Goal: Information Seeking & Learning: Learn about a topic

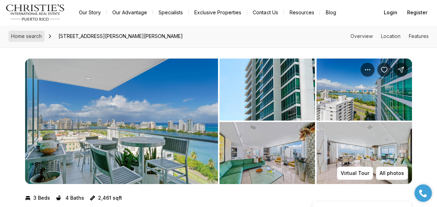
click at [30, 35] on span "Home search" at bounding box center [26, 36] width 31 height 6
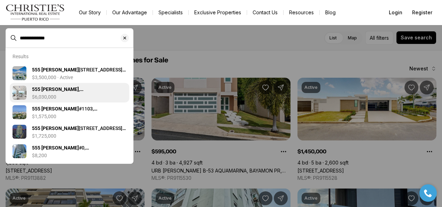
click at [54, 92] on b "555 [PERSON_NAME]" at bounding box center [55, 89] width 47 height 6
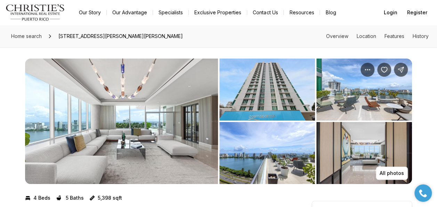
click at [142, 138] on img "View image gallery" at bounding box center [121, 120] width 193 height 125
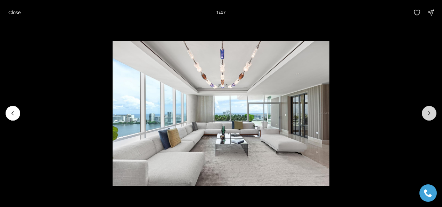
click at [434, 112] on button "Next slide" at bounding box center [429, 113] width 15 height 15
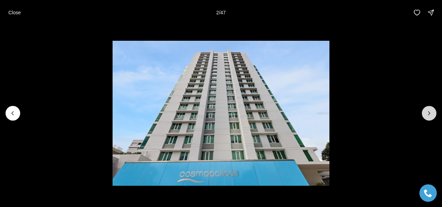
click at [434, 112] on button "Next slide" at bounding box center [429, 113] width 15 height 15
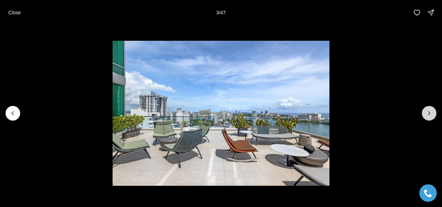
click at [434, 112] on button "Next slide" at bounding box center [429, 113] width 15 height 15
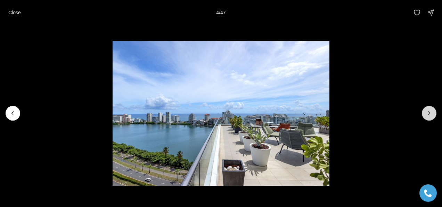
click at [434, 112] on button "Next slide" at bounding box center [429, 113] width 15 height 15
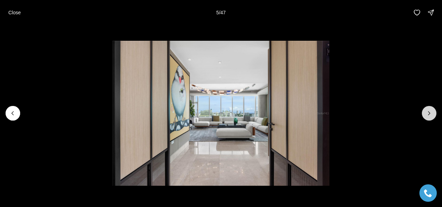
click at [434, 112] on button "Next slide" at bounding box center [429, 113] width 15 height 15
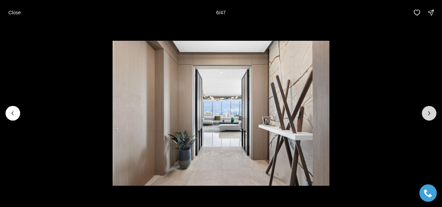
click at [434, 112] on button "Next slide" at bounding box center [429, 113] width 15 height 15
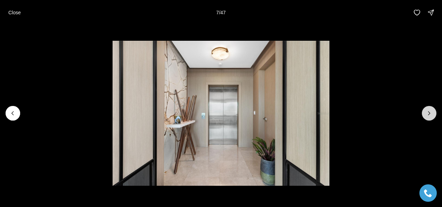
click at [434, 112] on button "Next slide" at bounding box center [429, 113] width 15 height 15
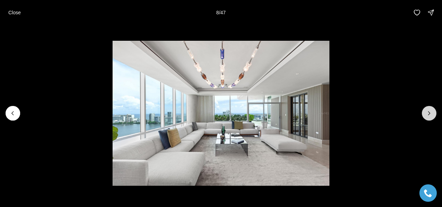
click at [434, 112] on button "Next slide" at bounding box center [429, 113] width 15 height 15
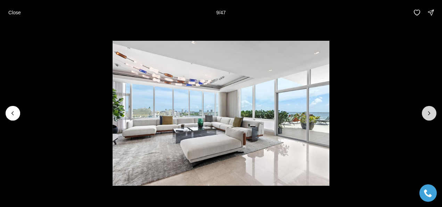
click at [434, 112] on button "Next slide" at bounding box center [429, 113] width 15 height 15
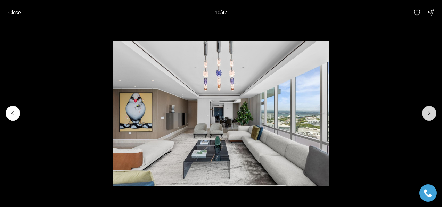
click at [434, 112] on button "Next slide" at bounding box center [429, 113] width 15 height 15
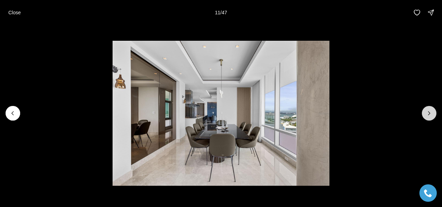
click at [434, 112] on button "Next slide" at bounding box center [429, 113] width 15 height 15
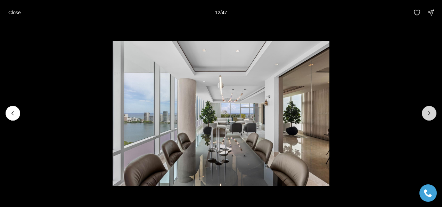
click at [434, 112] on button "Next slide" at bounding box center [429, 113] width 15 height 15
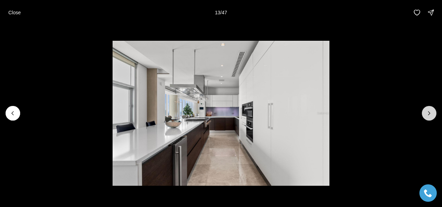
click at [434, 112] on button "Next slide" at bounding box center [429, 113] width 15 height 15
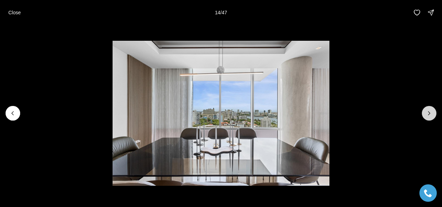
click at [434, 112] on button "Next slide" at bounding box center [429, 113] width 15 height 15
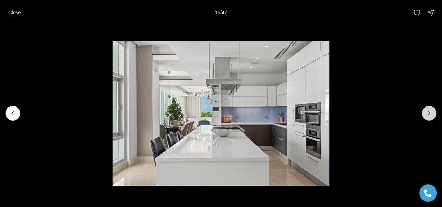
click at [434, 112] on button "Next slide" at bounding box center [429, 113] width 15 height 15
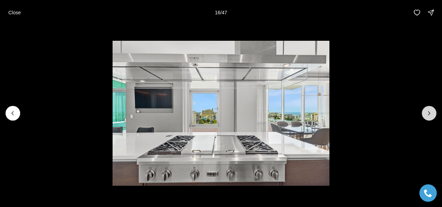
click at [434, 112] on button "Next slide" at bounding box center [429, 113] width 15 height 15
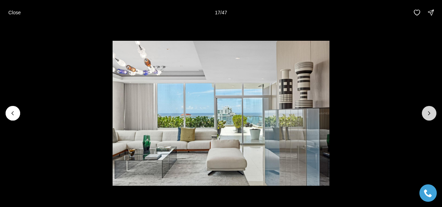
click at [434, 112] on button "Next slide" at bounding box center [429, 113] width 15 height 15
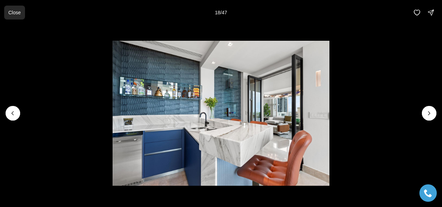
click at [9, 11] on p "Close" at bounding box center [14, 13] width 13 height 6
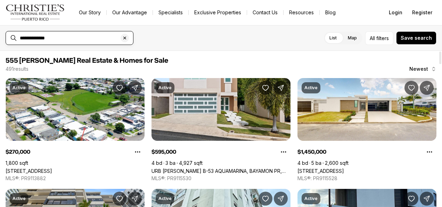
click at [89, 38] on input "**********" at bounding box center [75, 38] width 111 height 6
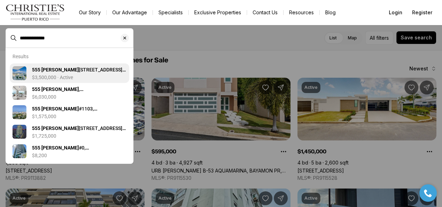
click at [58, 74] on div "555 MONSERRATE ST #1404, SAN JUAN PR, 00907 $3,500,000 · Active" at bounding box center [79, 73] width 95 height 14
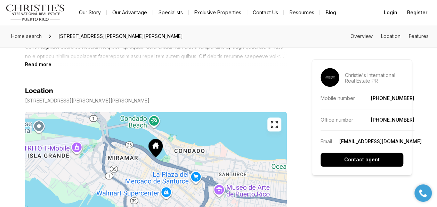
scroll to position [307, 0]
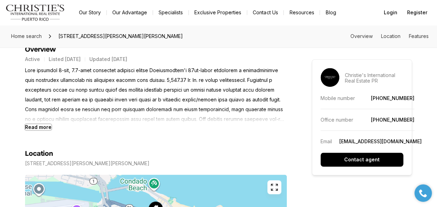
click at [31, 126] on b "Read more" at bounding box center [38, 127] width 26 height 6
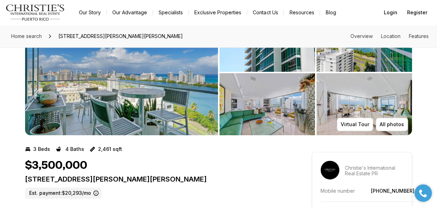
scroll to position [29, 0]
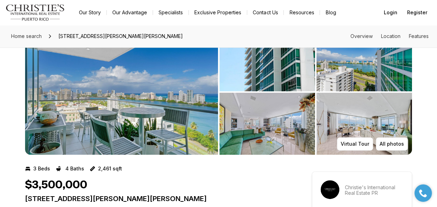
click at [122, 106] on img "View image gallery" at bounding box center [121, 91] width 193 height 125
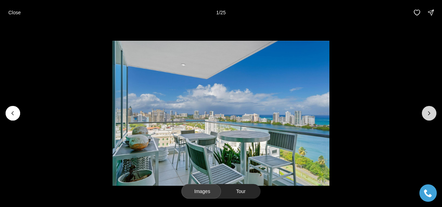
click at [428, 113] on icon "Next slide" at bounding box center [429, 113] width 7 height 7
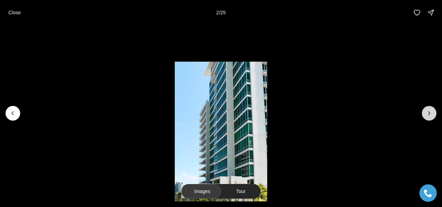
click at [428, 113] on icon "Next slide" at bounding box center [429, 113] width 7 height 7
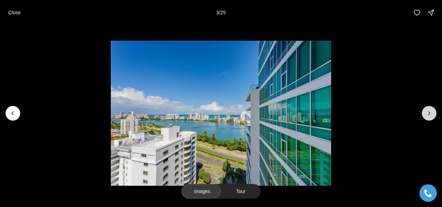
click at [427, 113] on icon "Next slide" at bounding box center [429, 113] width 7 height 7
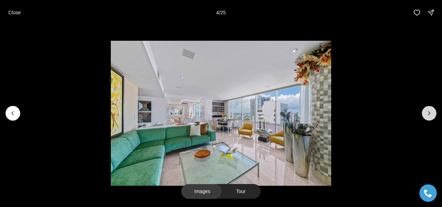
click at [427, 113] on icon "Next slide" at bounding box center [429, 113] width 7 height 7
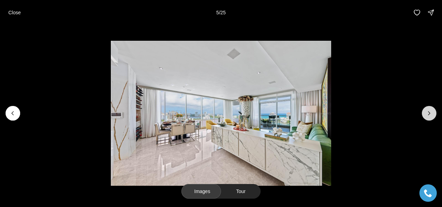
click at [427, 113] on icon "Next slide" at bounding box center [429, 113] width 7 height 7
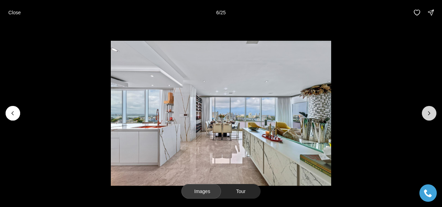
click at [427, 113] on icon "Next slide" at bounding box center [429, 113] width 7 height 7
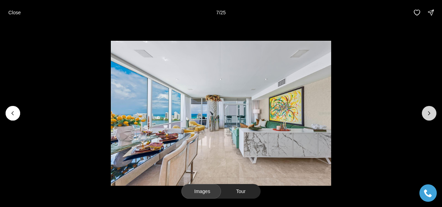
click at [427, 113] on icon "Next slide" at bounding box center [429, 113] width 7 height 7
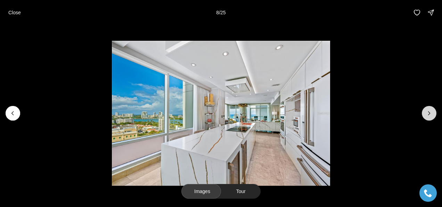
click at [427, 113] on icon "Next slide" at bounding box center [429, 113] width 7 height 7
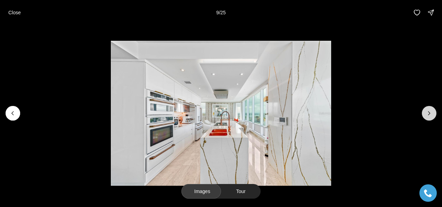
click at [427, 113] on icon "Next slide" at bounding box center [429, 113] width 7 height 7
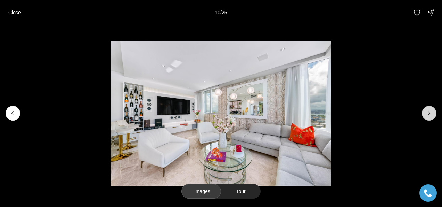
click at [427, 113] on icon "Next slide" at bounding box center [429, 113] width 7 height 7
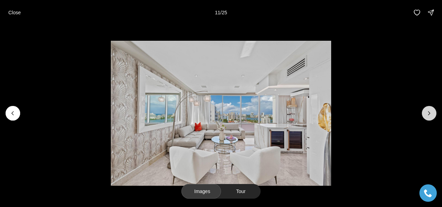
click at [427, 113] on icon "Next slide" at bounding box center [429, 113] width 7 height 7
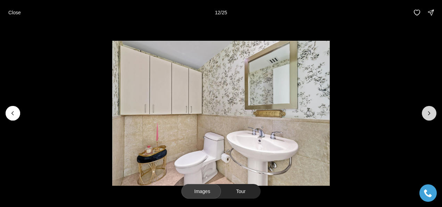
click at [427, 113] on icon "Next slide" at bounding box center [429, 113] width 7 height 7
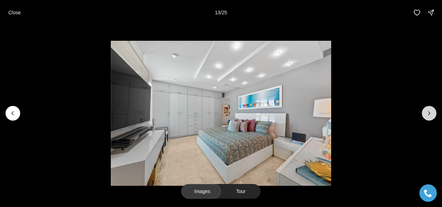
click at [427, 113] on icon "Next slide" at bounding box center [429, 113] width 7 height 7
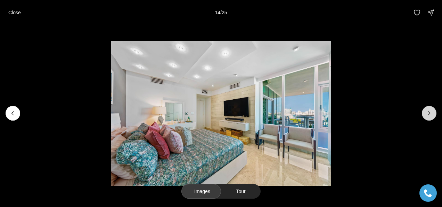
click at [427, 113] on icon "Next slide" at bounding box center [429, 113] width 7 height 7
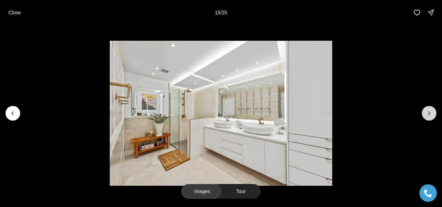
click at [427, 113] on icon "Next slide" at bounding box center [429, 113] width 7 height 7
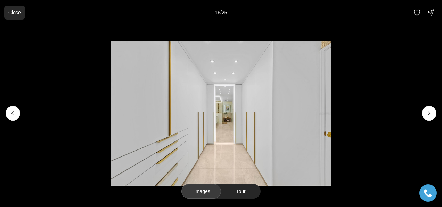
click at [14, 11] on p "Close" at bounding box center [14, 13] width 13 height 6
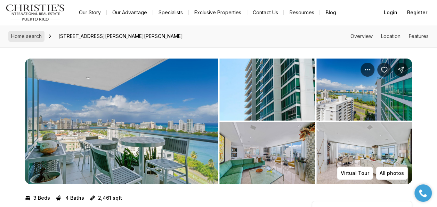
click at [27, 35] on span "Home search" at bounding box center [26, 36] width 31 height 6
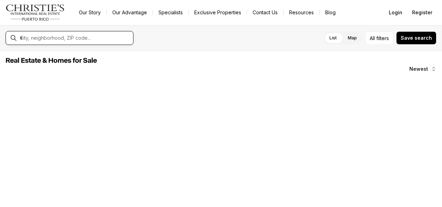
click at [89, 39] on input "text" at bounding box center [75, 38] width 111 height 6
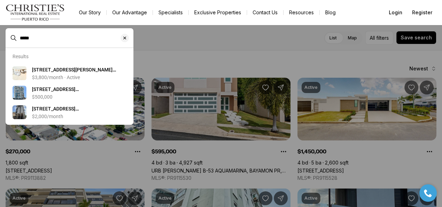
type input "*****"
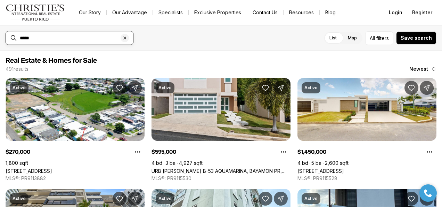
click at [70, 38] on input "*****" at bounding box center [75, 38] width 111 height 6
click at [74, 37] on input "*****" at bounding box center [75, 38] width 111 height 6
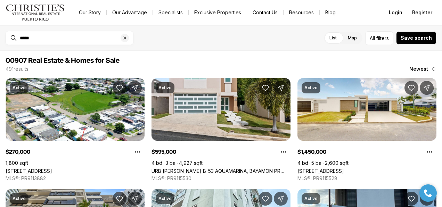
click at [335, 39] on label "List" at bounding box center [333, 38] width 18 height 13
click at [67, 38] on input "*****" at bounding box center [75, 38] width 111 height 6
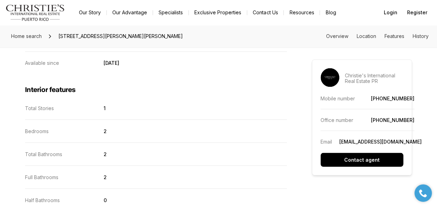
scroll to position [591, 0]
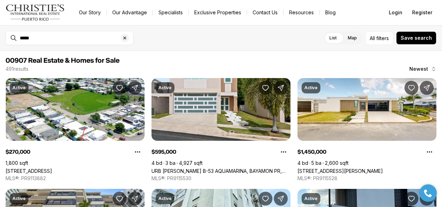
click at [337, 38] on label "List" at bounding box center [333, 38] width 18 height 13
click at [75, 35] on input "*****" at bounding box center [75, 38] width 111 height 6
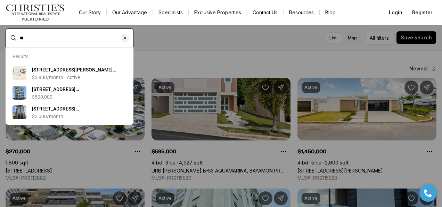
type input "*"
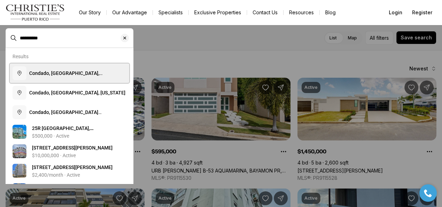
click at [80, 72] on span "Condado, [GEOGRAPHIC_DATA], [GEOGRAPHIC_DATA][PERSON_NAME], [US_STATE]" at bounding box center [72, 79] width 86 height 19
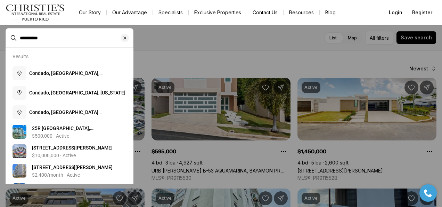
type input "**********"
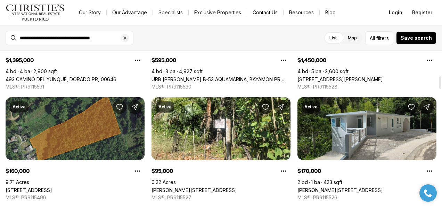
scroll to position [313, 0]
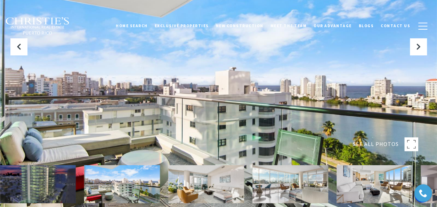
click at [374, 142] on span "SEE ALL PHOTOS" at bounding box center [376, 143] width 46 height 9
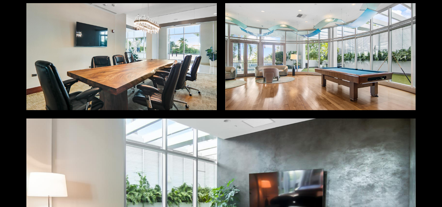
scroll to position [2608, 0]
